Goal: Task Accomplishment & Management: Manage account settings

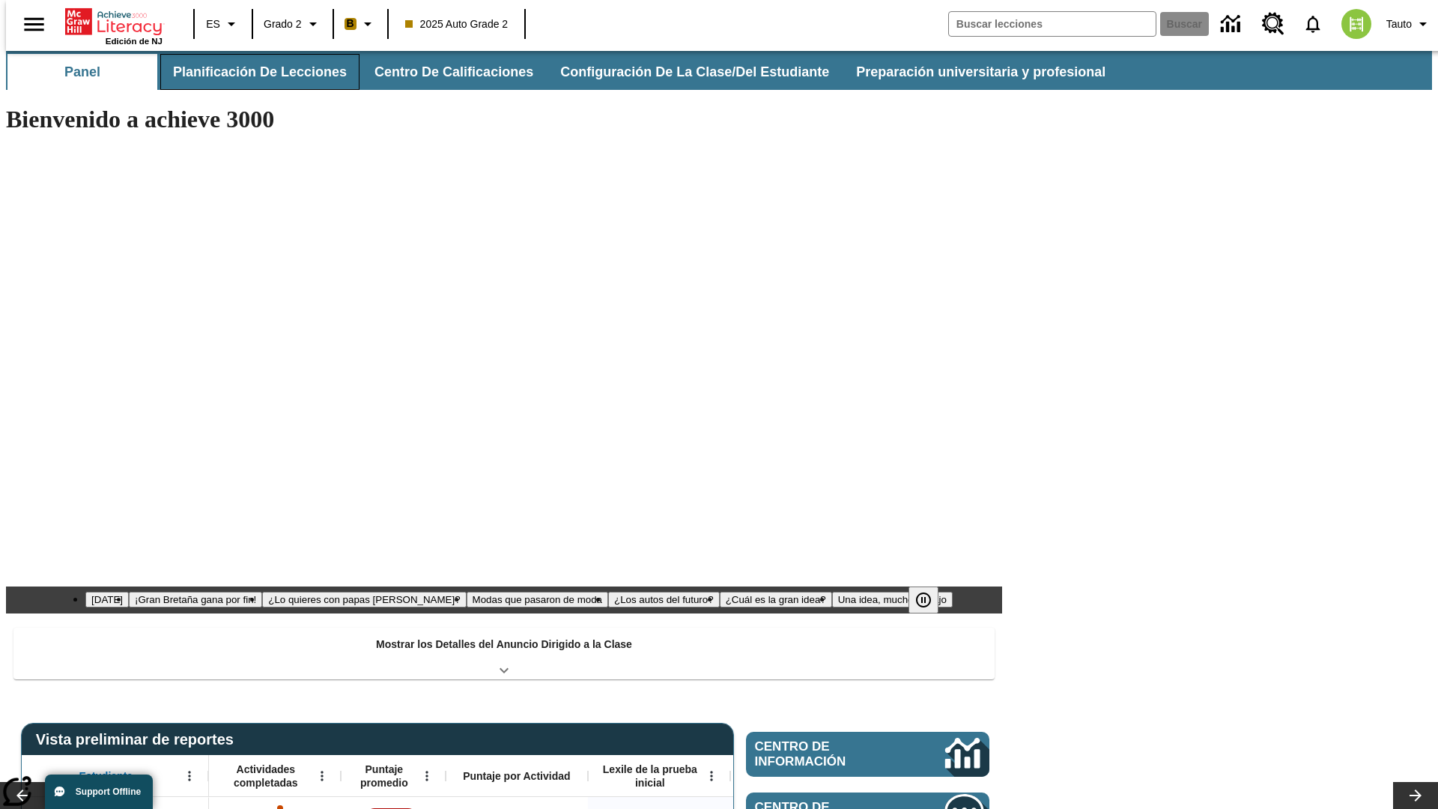
click at [251, 72] on button "Planificación de lecciones" at bounding box center [259, 72] width 199 height 36
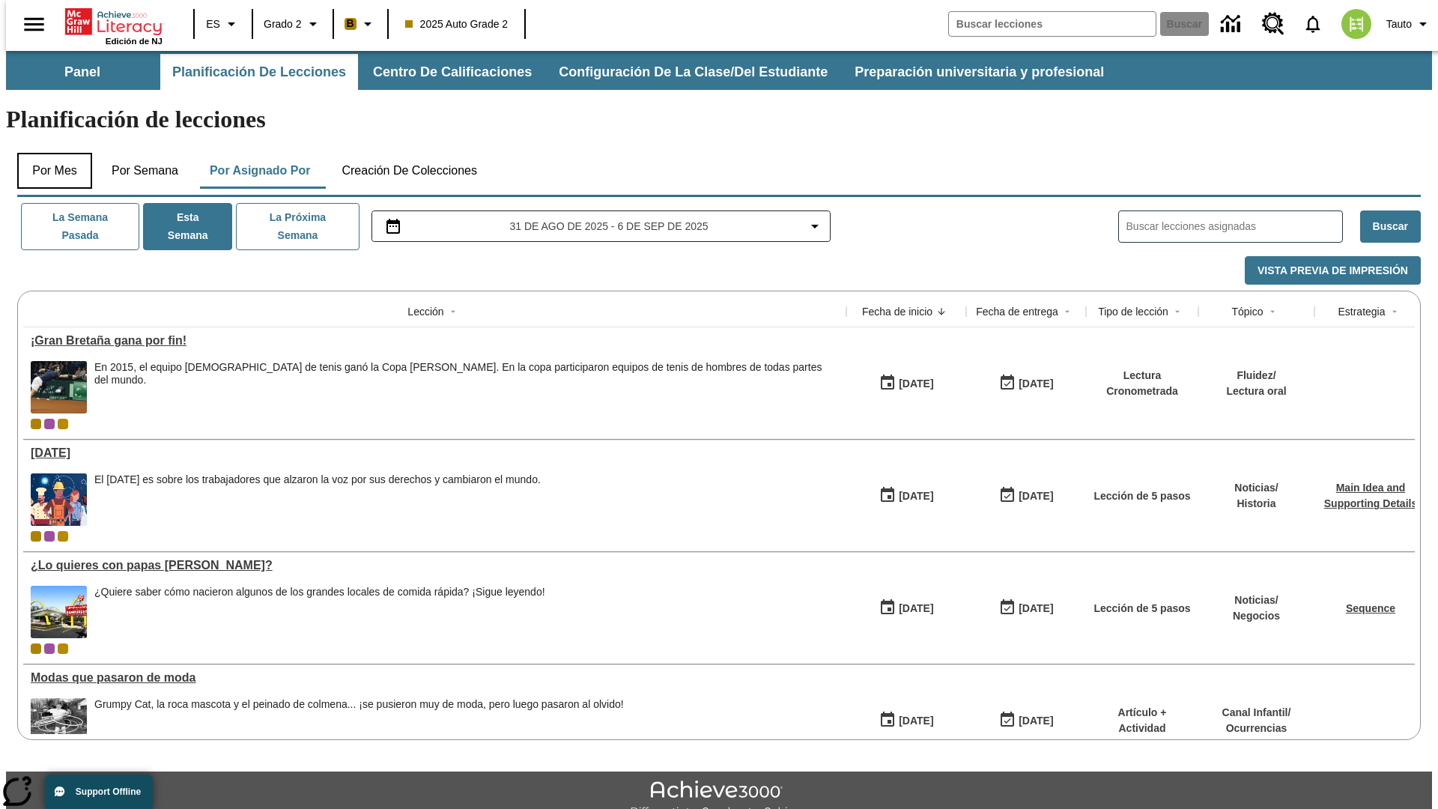
click at [49, 153] on button "Por mes" at bounding box center [54, 171] width 75 height 36
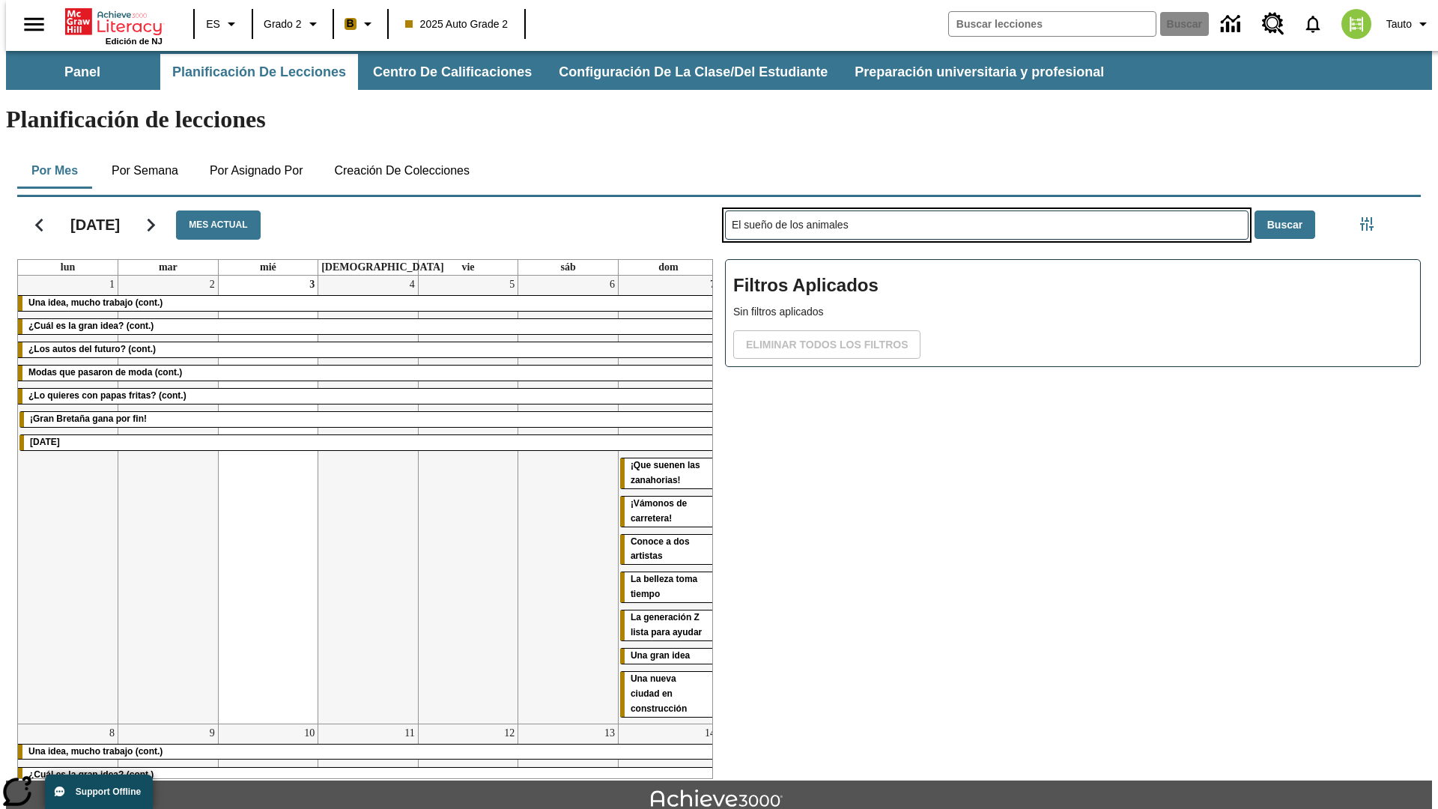
type input "El sueño de los animales"
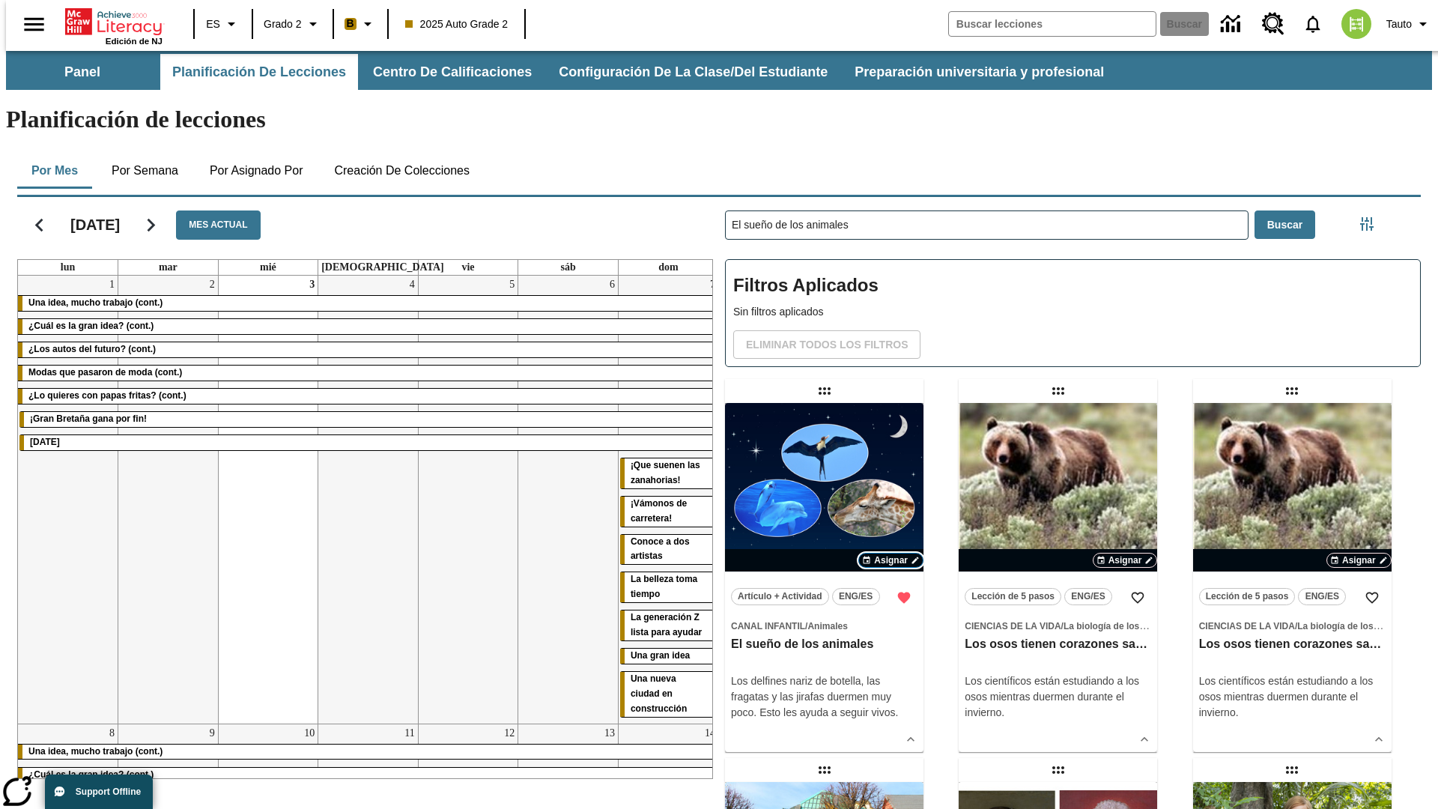
click at [890, 553] on span "Asignar" at bounding box center [891, 559] width 34 height 13
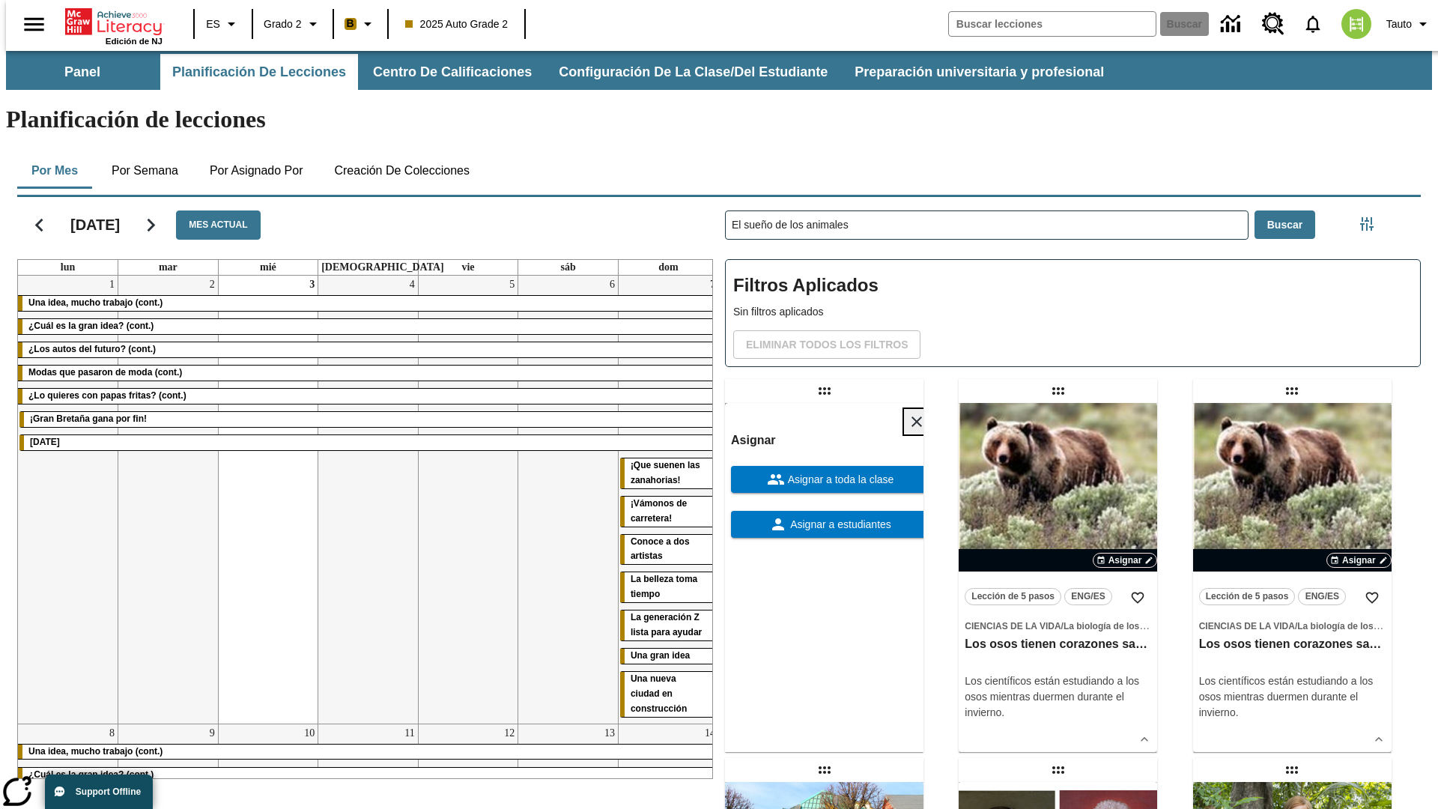
scroll to position [407, 0]
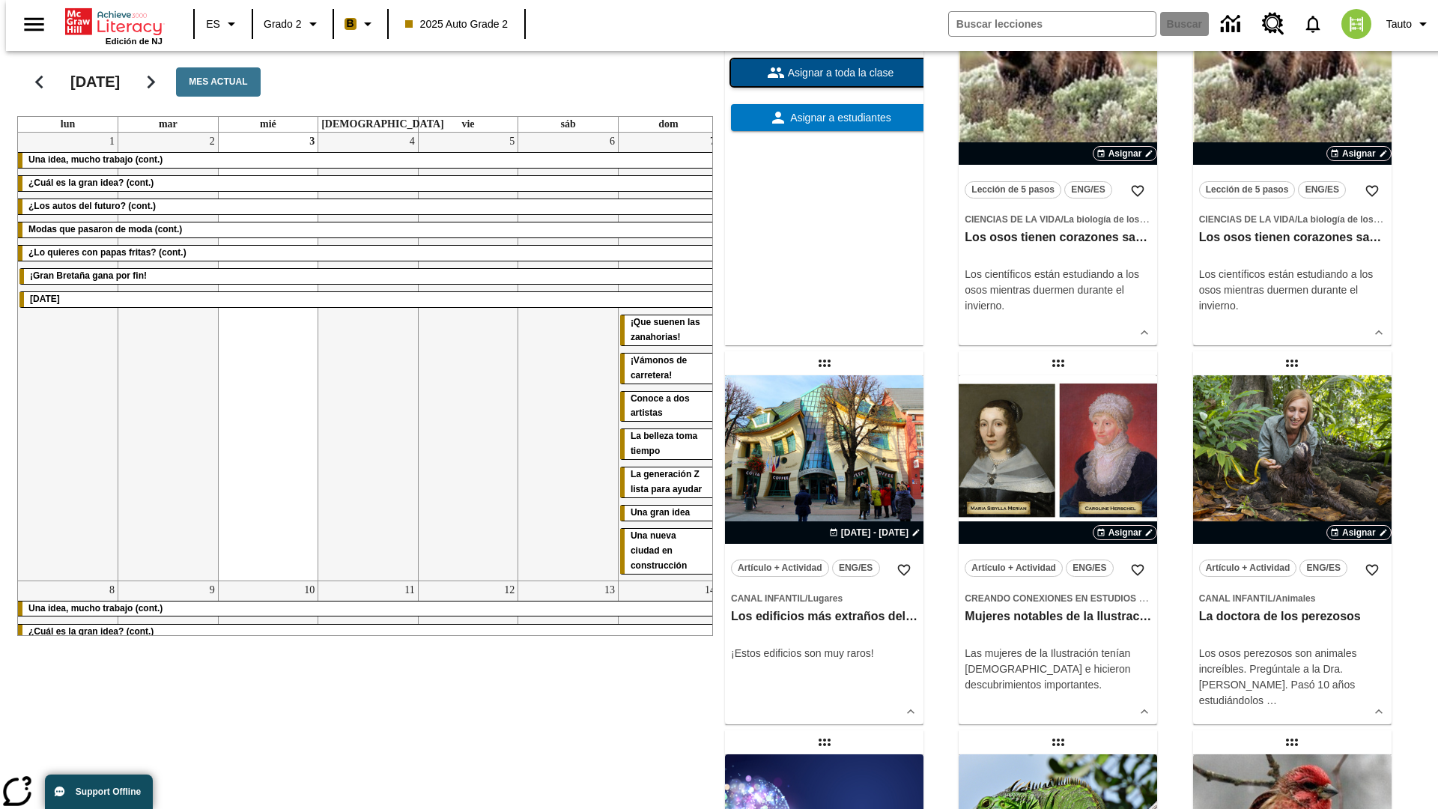
click at [824, 81] on span "Asignar a toda la clase" at bounding box center [839, 73] width 109 height 16
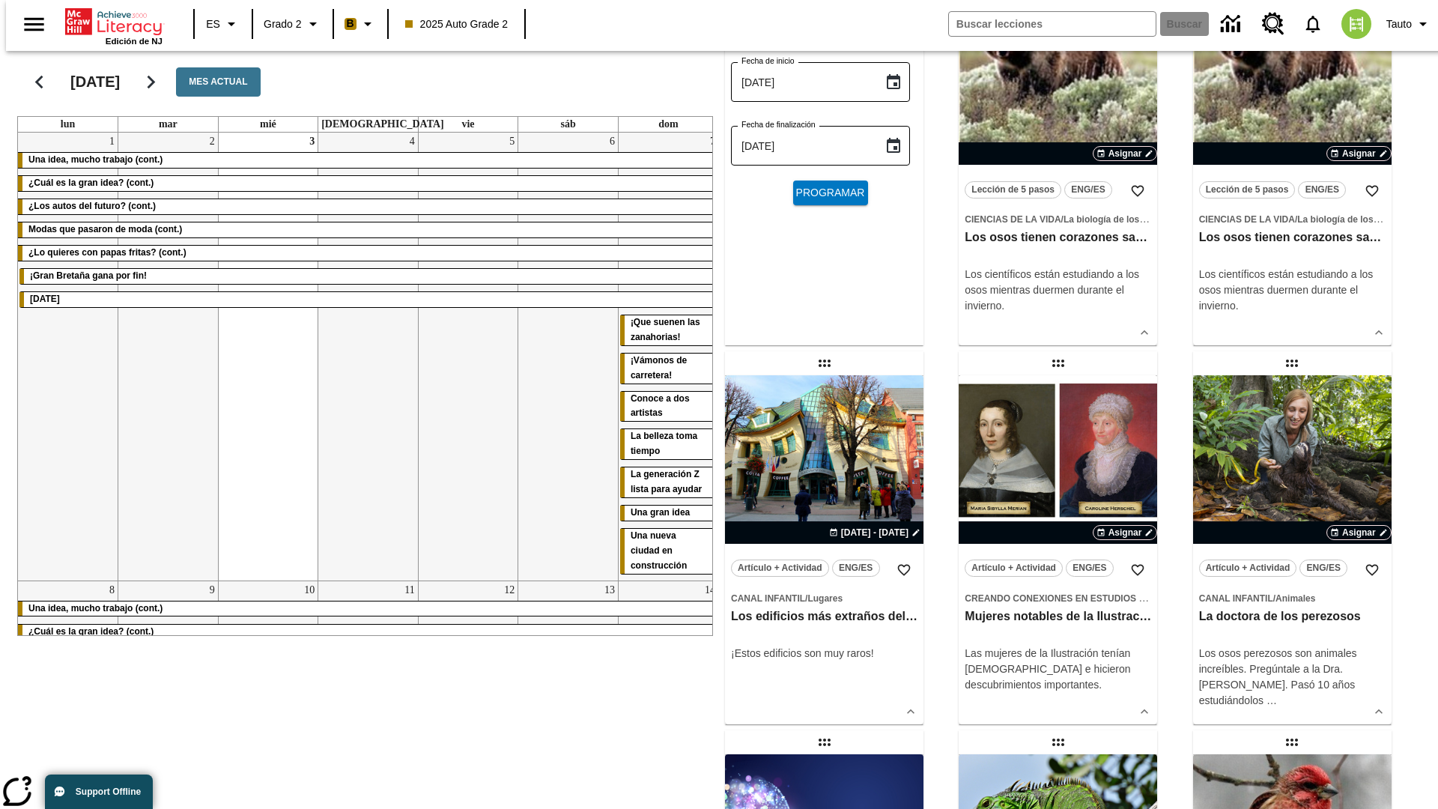
scroll to position [0, 0]
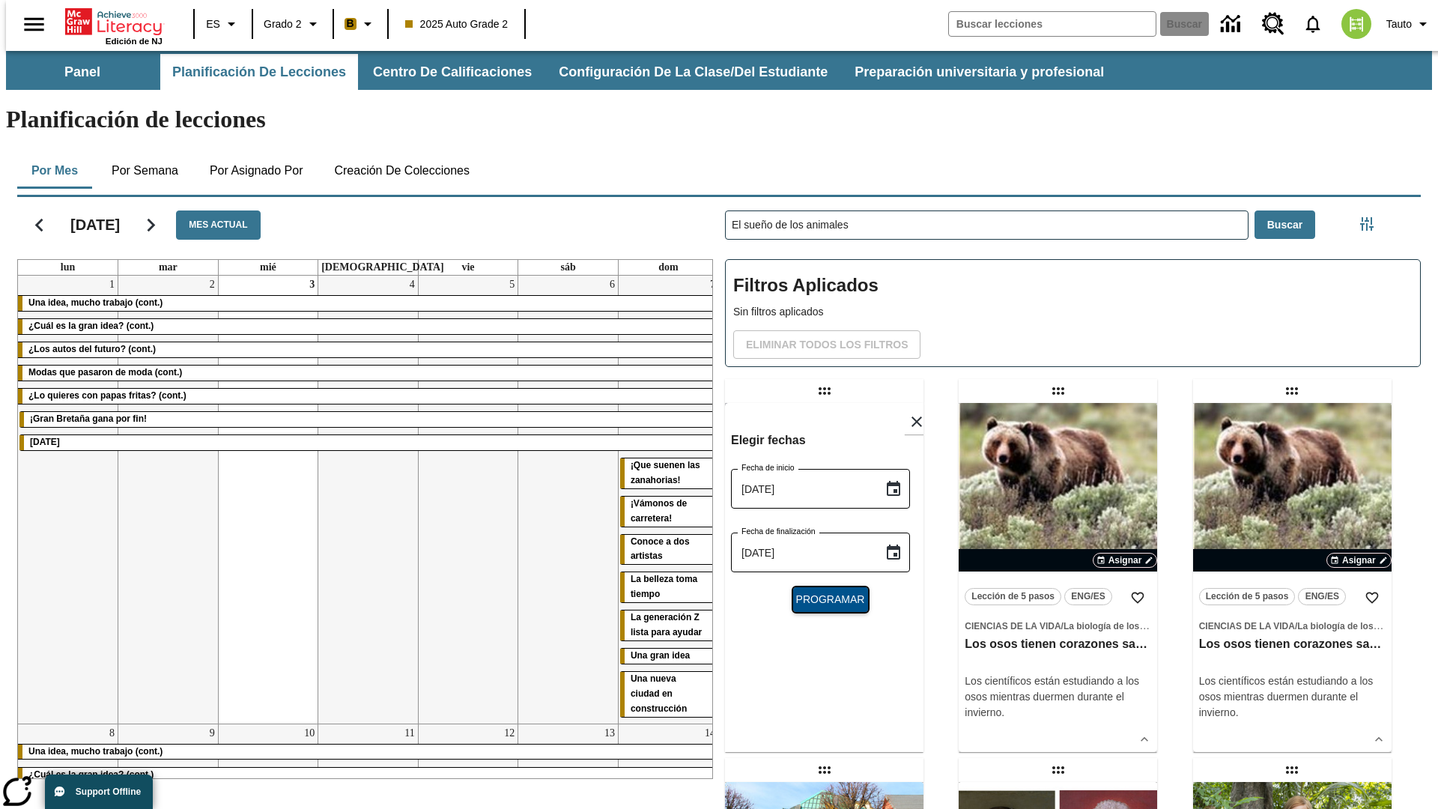
click at [824, 592] on span "Programar" at bounding box center [830, 600] width 69 height 16
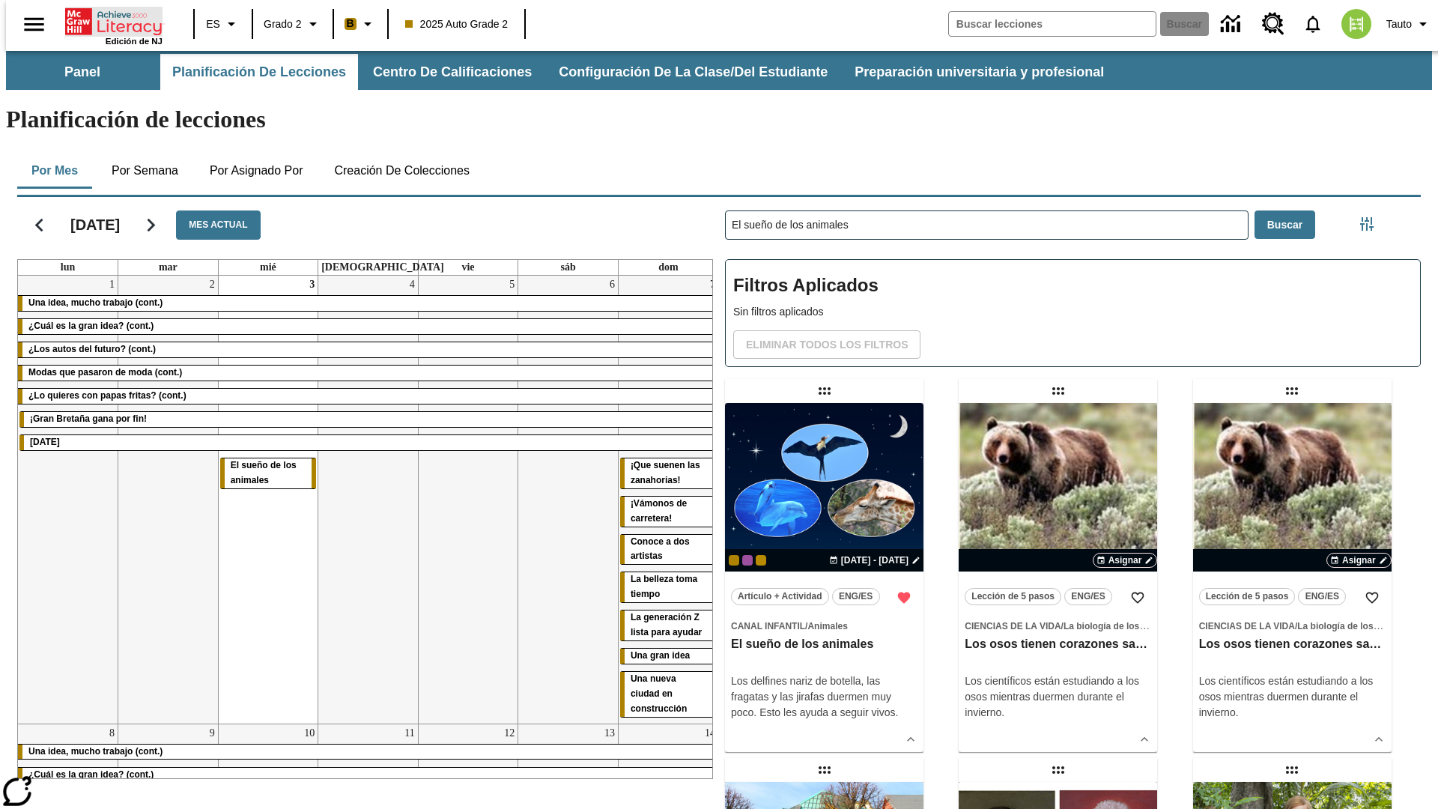
click at [108, 20] on icon "Portada" at bounding box center [115, 22] width 100 height 30
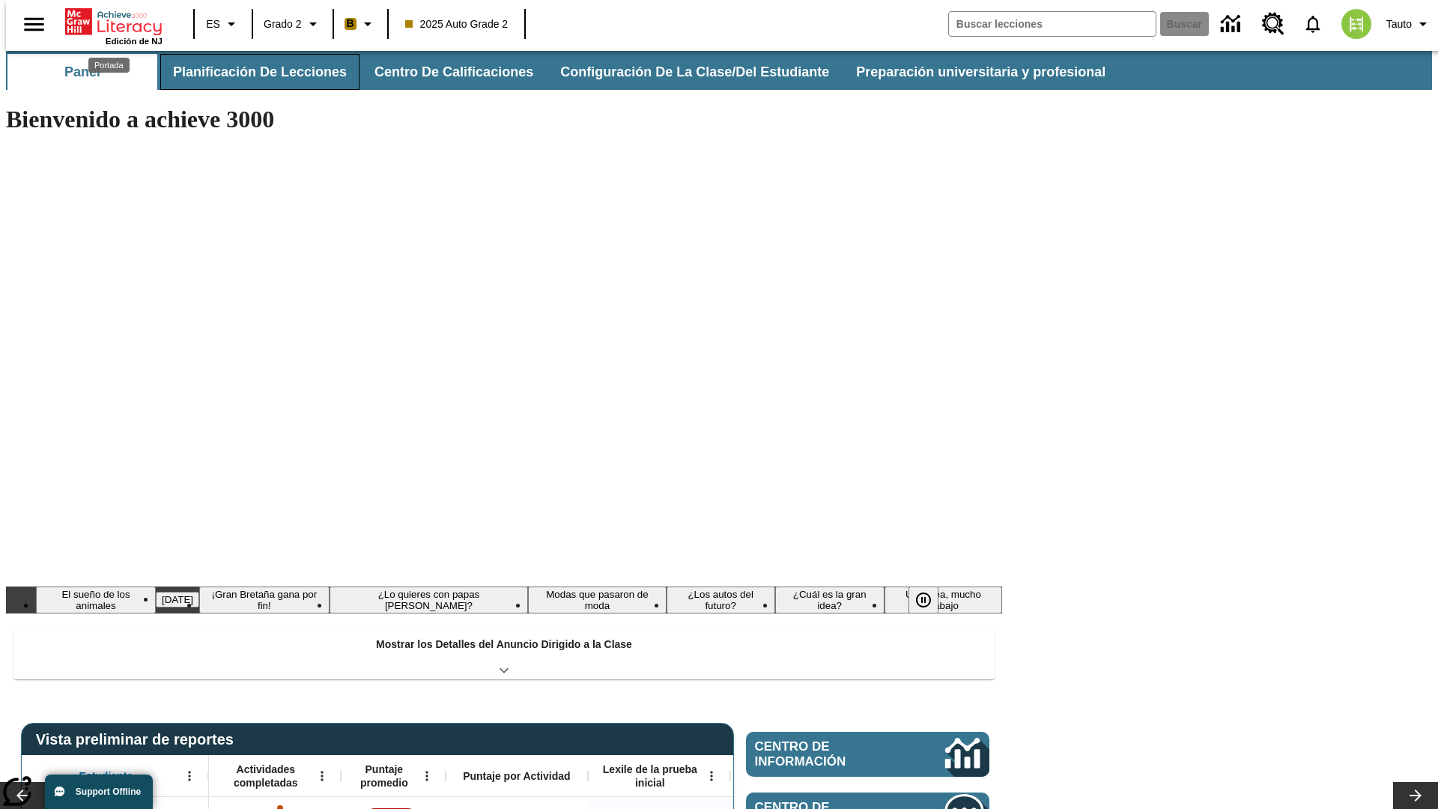
click at [251, 72] on button "Planificación de lecciones" at bounding box center [259, 72] width 199 height 36
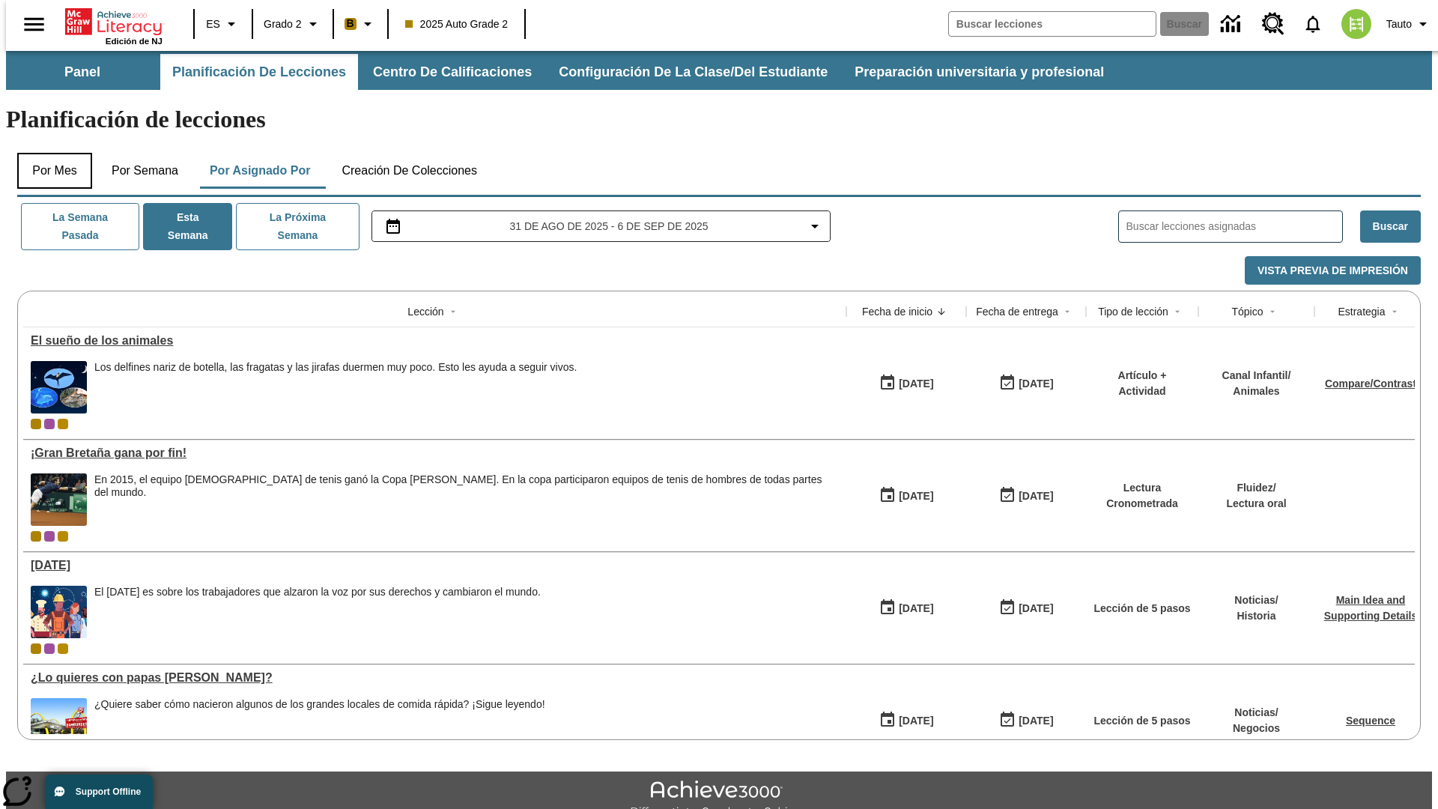
click at [49, 153] on button "Por mes" at bounding box center [54, 171] width 75 height 36
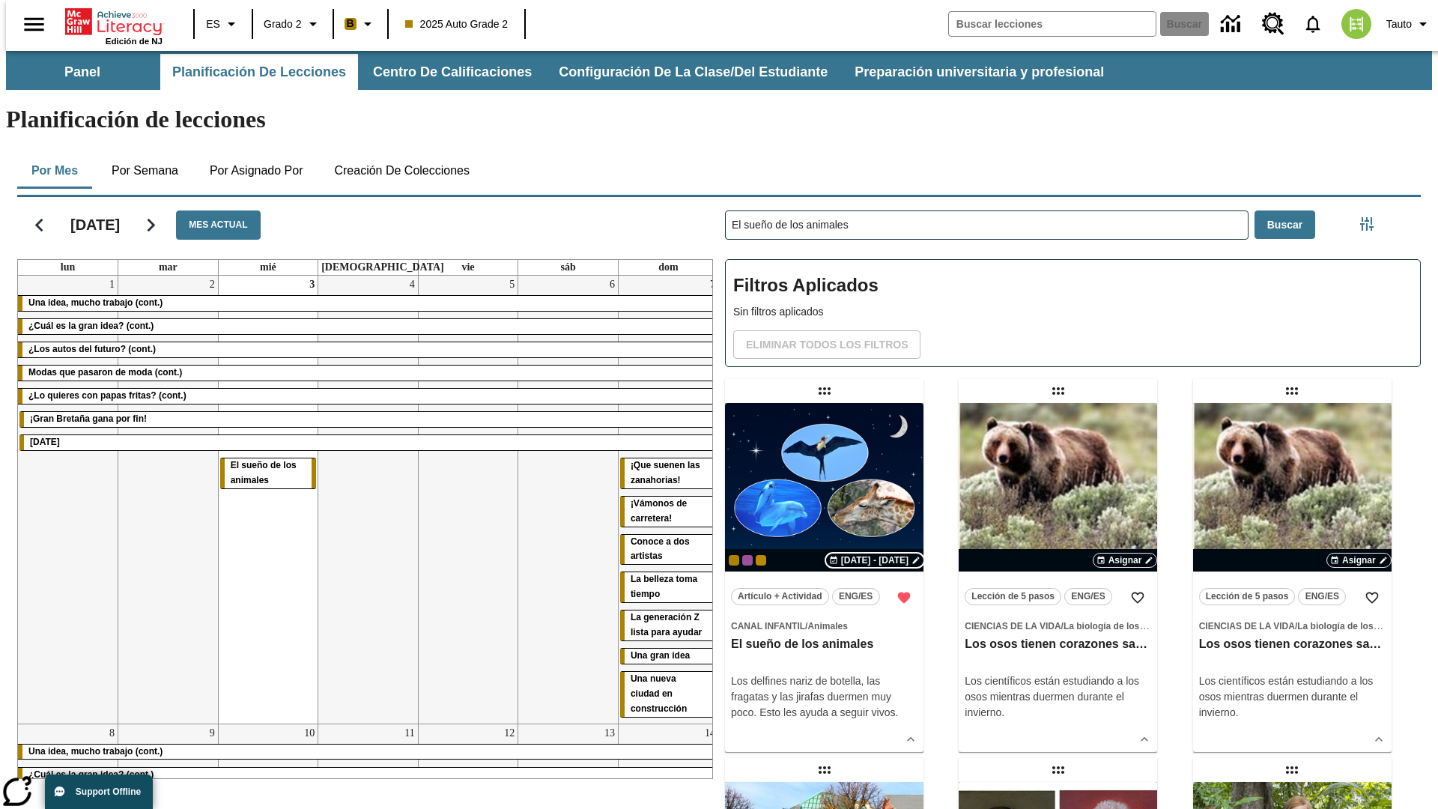
click at [872, 553] on span "[DATE] - [DATE]" at bounding box center [874, 559] width 67 height 13
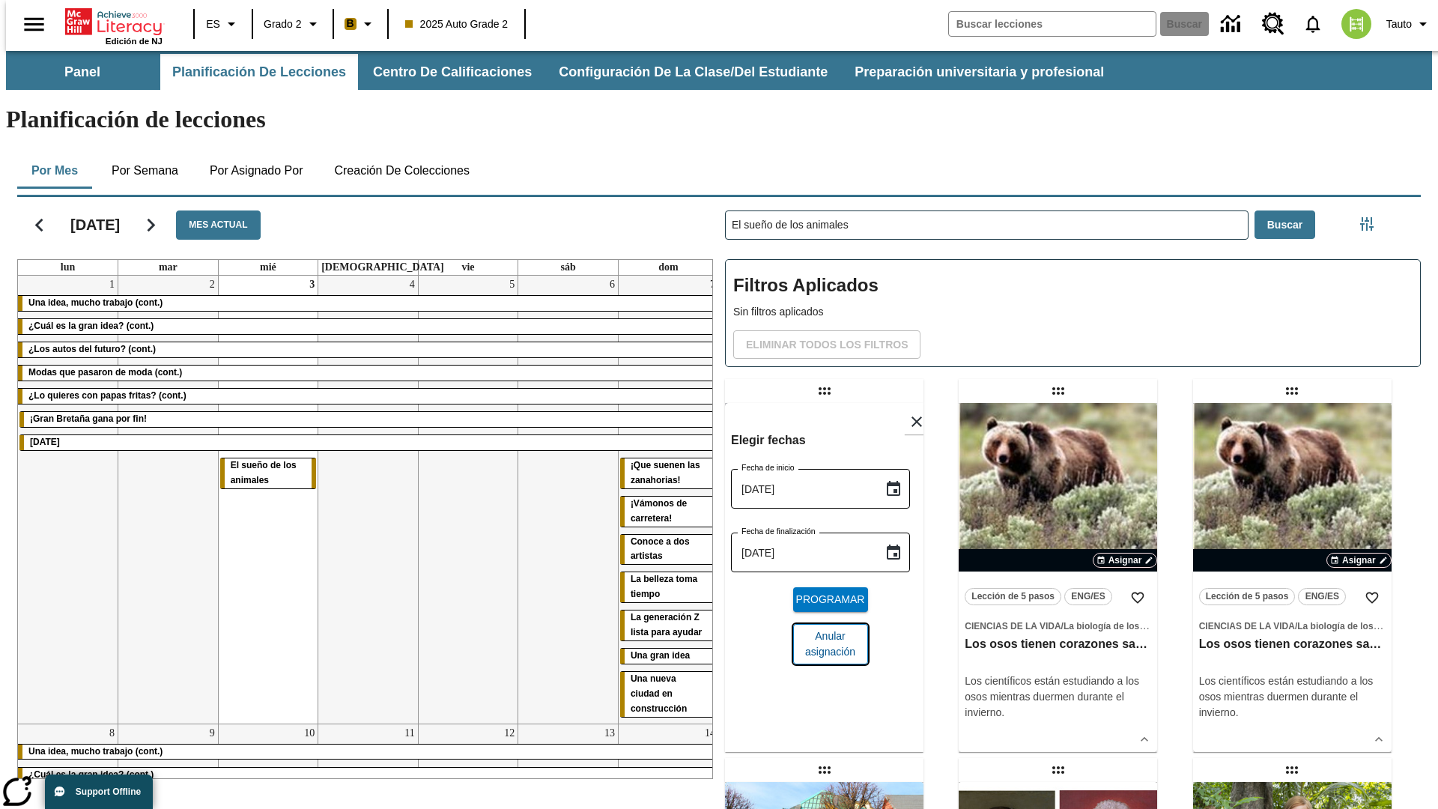
click at [824, 628] on span "Anular asignación" at bounding box center [830, 643] width 51 height 31
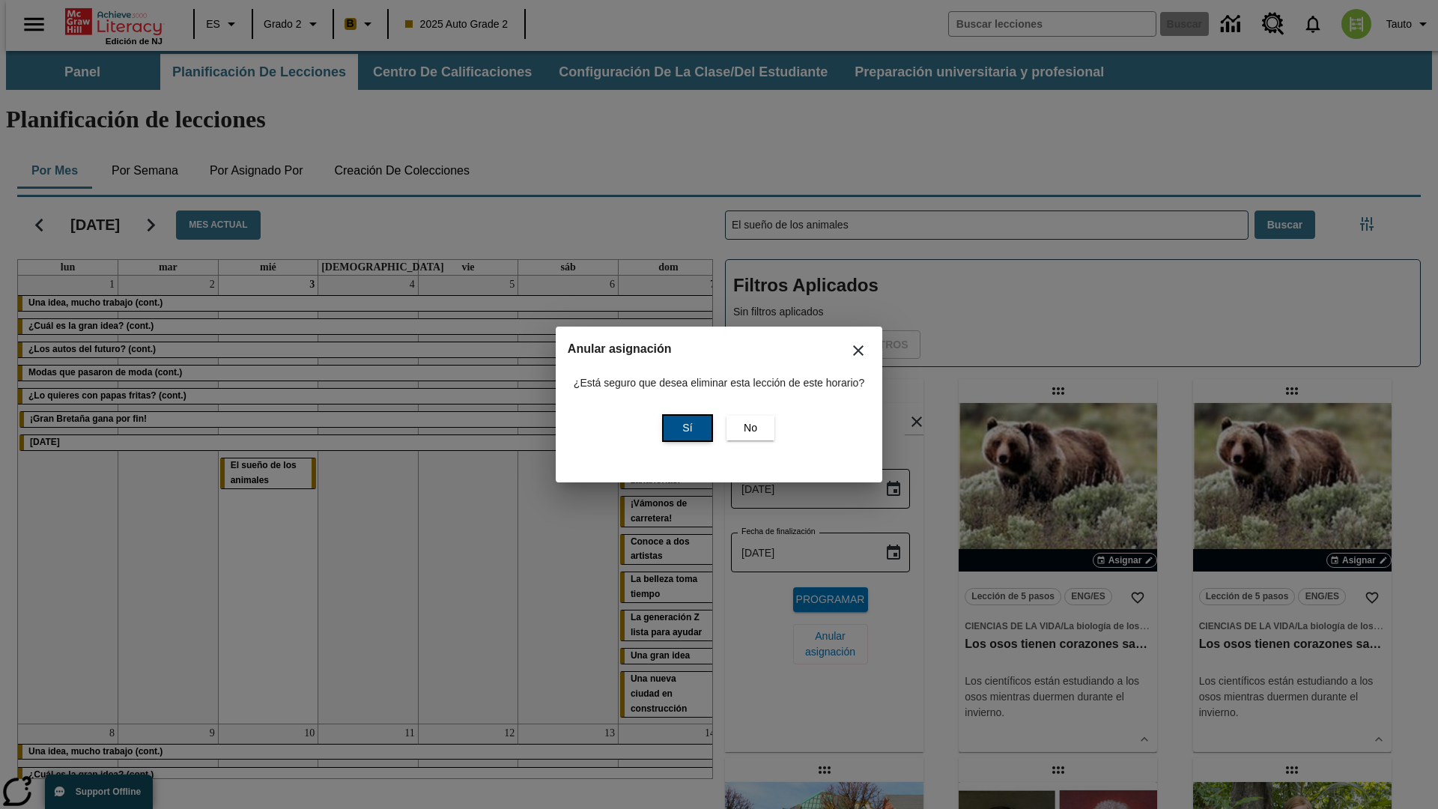
click at [685, 428] on span "Sí" at bounding box center [687, 428] width 10 height 16
